Goal: Task Accomplishment & Management: Use online tool/utility

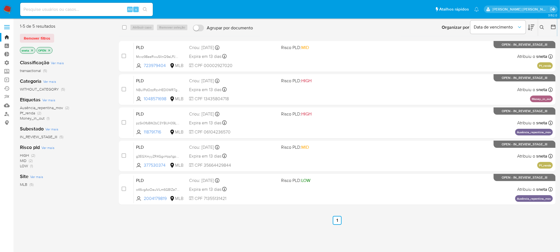
click at [80, 6] on input at bounding box center [86, 9] width 133 height 7
paste input "zTmmzToaa0NUBjtg9I3fMNCr"
type input "zTmmzToaa0NUBjtg9I3fMNCr"
click at [145, 10] on icon "search-icon" at bounding box center [145, 9] width 4 height 4
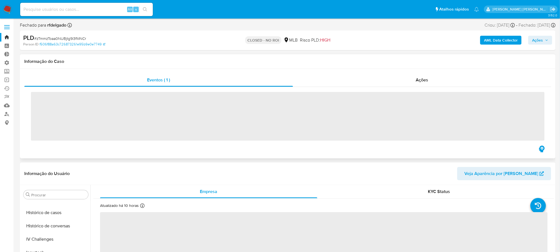
scroll to position [233, 0]
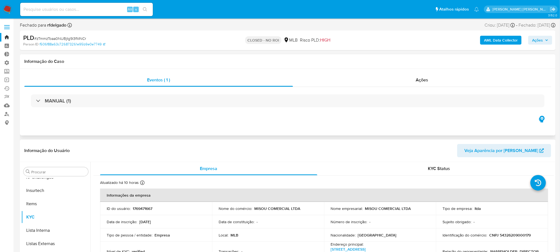
select select "10"
click at [417, 85] on div "Ações" at bounding box center [422, 79] width 258 height 13
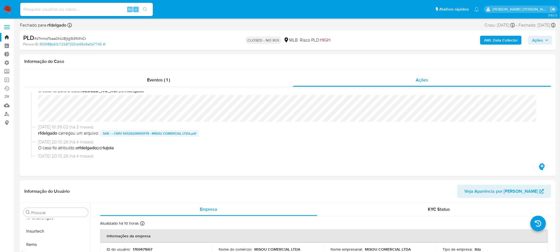
scroll to position [0, 0]
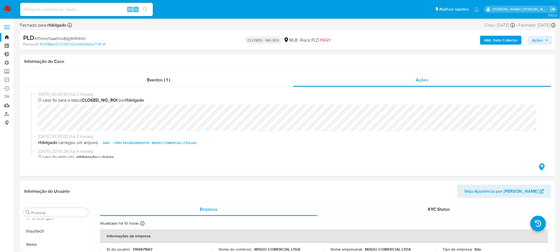
click at [158, 144] on span "SAR - - CNPJ 54326209000179 - MISOU COMERCIAL LTDA.pdf" at bounding box center [149, 142] width 93 height 7
click at [83, 9] on input at bounding box center [86, 9] width 133 height 7
paste input "lCvXKHlbKk5N9xUhVxaGqov9"
type input "lCvXKHlbKk5N9xUhVxaGqov9"
click at [147, 8] on icon "search-icon" at bounding box center [145, 9] width 4 height 4
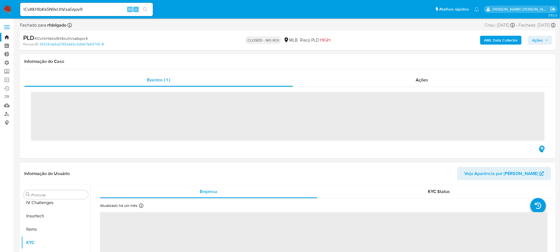
scroll to position [233, 0]
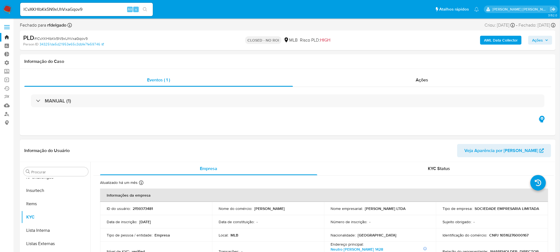
select select "10"
click at [424, 74] on div "Ações" at bounding box center [422, 79] width 258 height 13
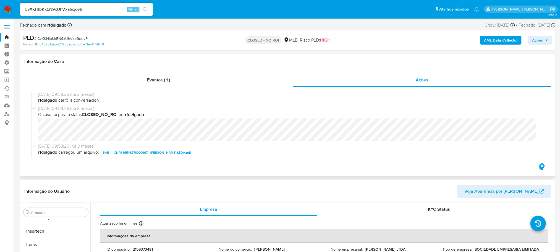
click at [144, 150] on span "SAR - - CNPJ 16516276000167 - [PERSON_NAME] LTDA.pdf" at bounding box center [147, 152] width 88 height 7
